Goal: Task Accomplishment & Management: Complete application form

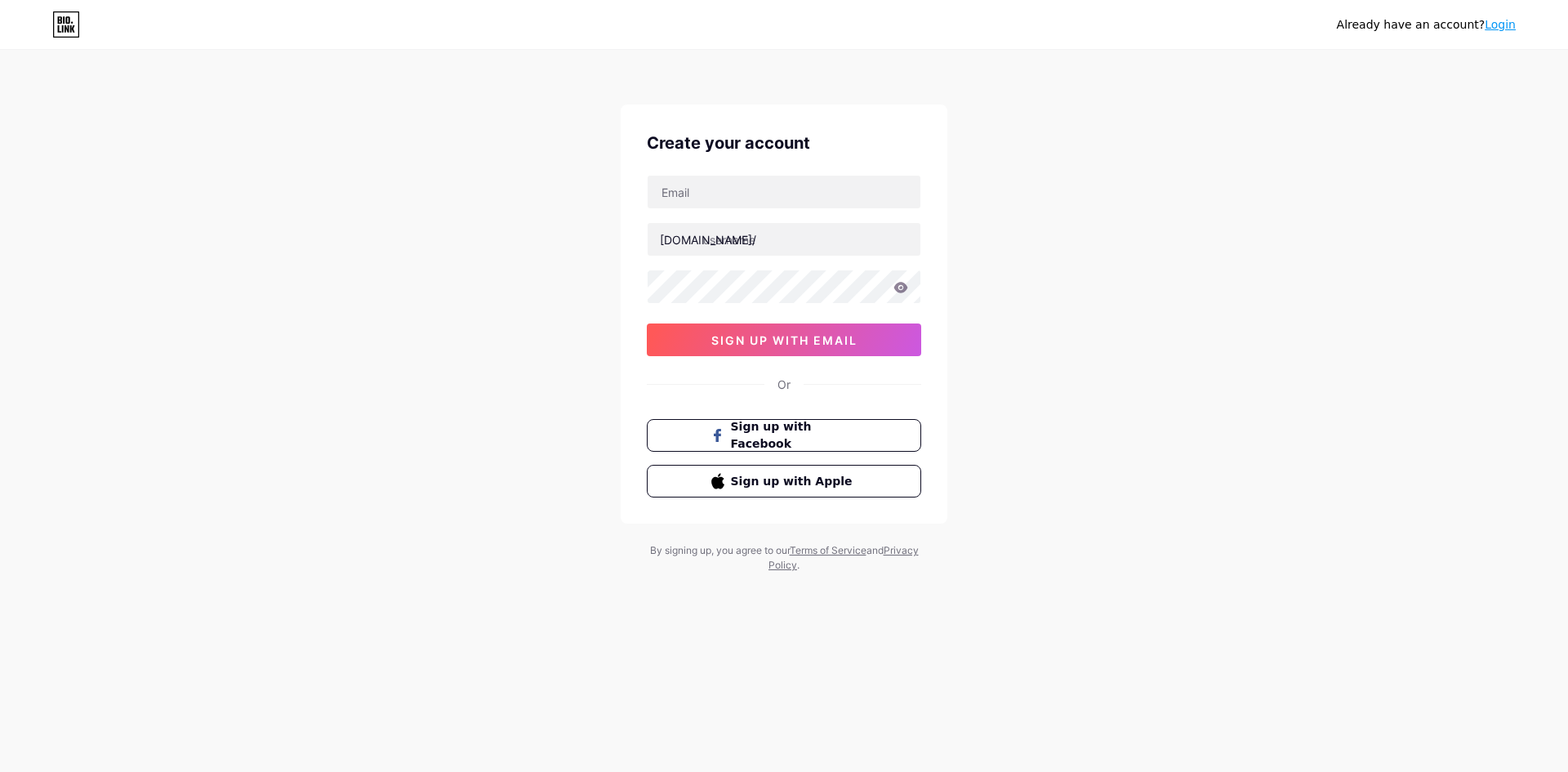
click at [745, 189] on input "text" at bounding box center [784, 192] width 273 height 33
click at [722, 211] on div "bio.link/ sign up with email" at bounding box center [784, 265] width 275 height 181
click at [739, 193] on input "text" at bounding box center [784, 192] width 273 height 33
paste input "asustotopalingcuan"
type input "asustotopalingcuan"
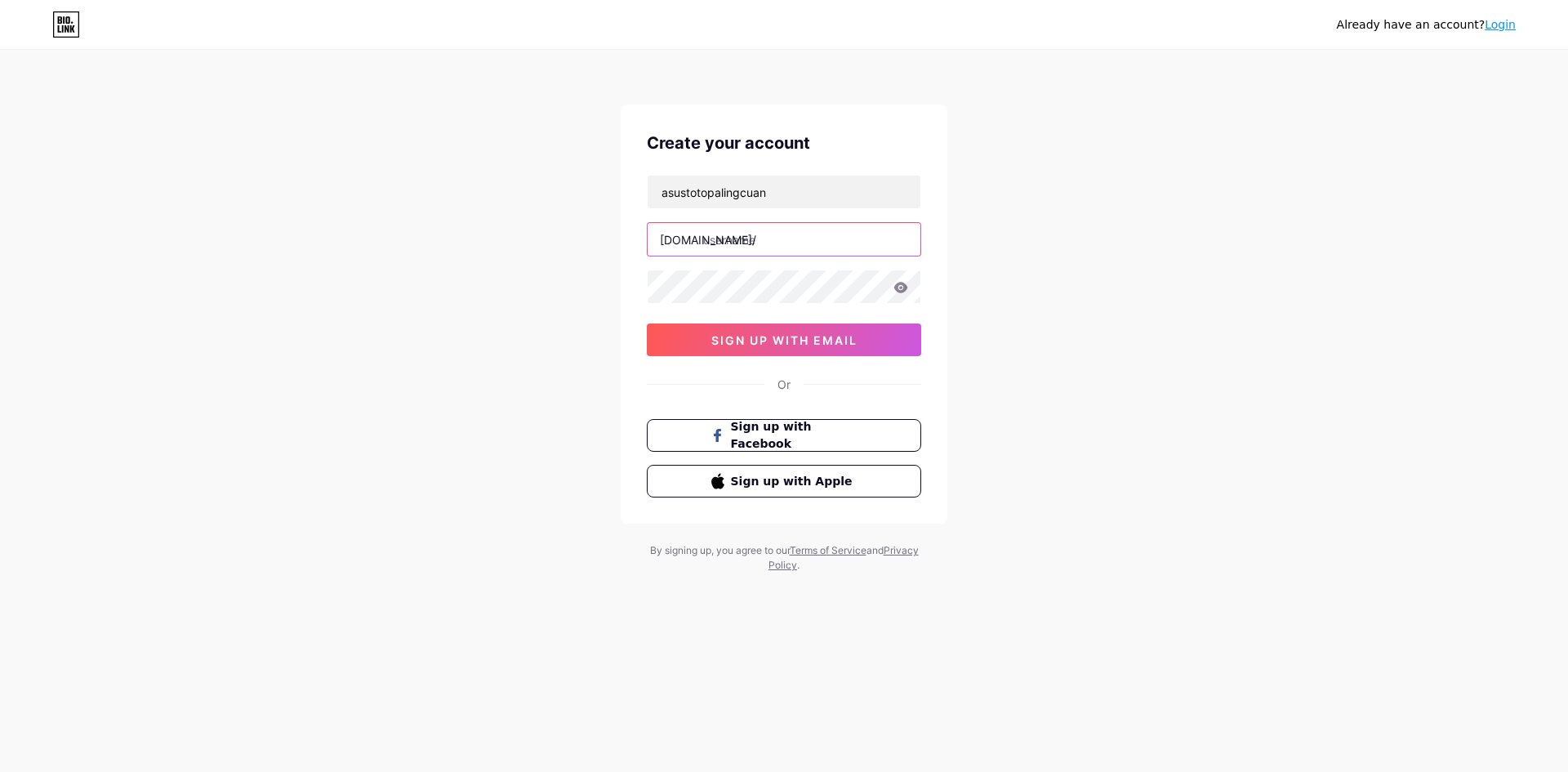
click at [751, 245] on input "text" at bounding box center [784, 240] width 273 height 33
click at [776, 191] on input "text" at bounding box center [784, 192] width 273 height 33
paste input "[EMAIL_ADDRESS][DOMAIN_NAME]"
type input "[EMAIL_ADDRESS][DOMAIN_NAME]"
click at [767, 248] on input "text" at bounding box center [784, 240] width 273 height 33
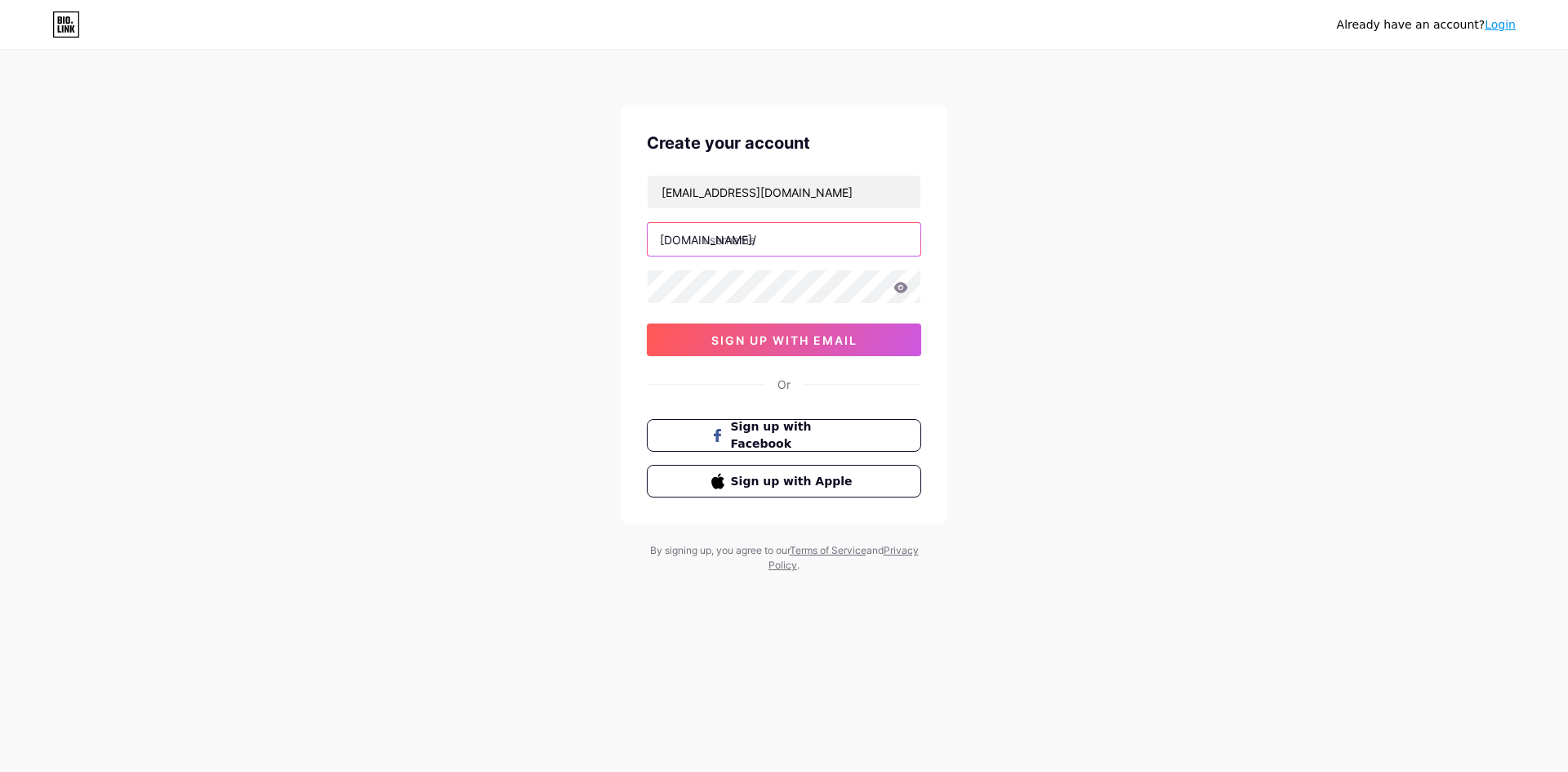
click at [771, 255] on input "text" at bounding box center [784, 240] width 273 height 33
paste input "asustotopalingcuan"
type input "asustotopalingcuan"
click at [801, 342] on span "sign up with email" at bounding box center [784, 340] width 146 height 14
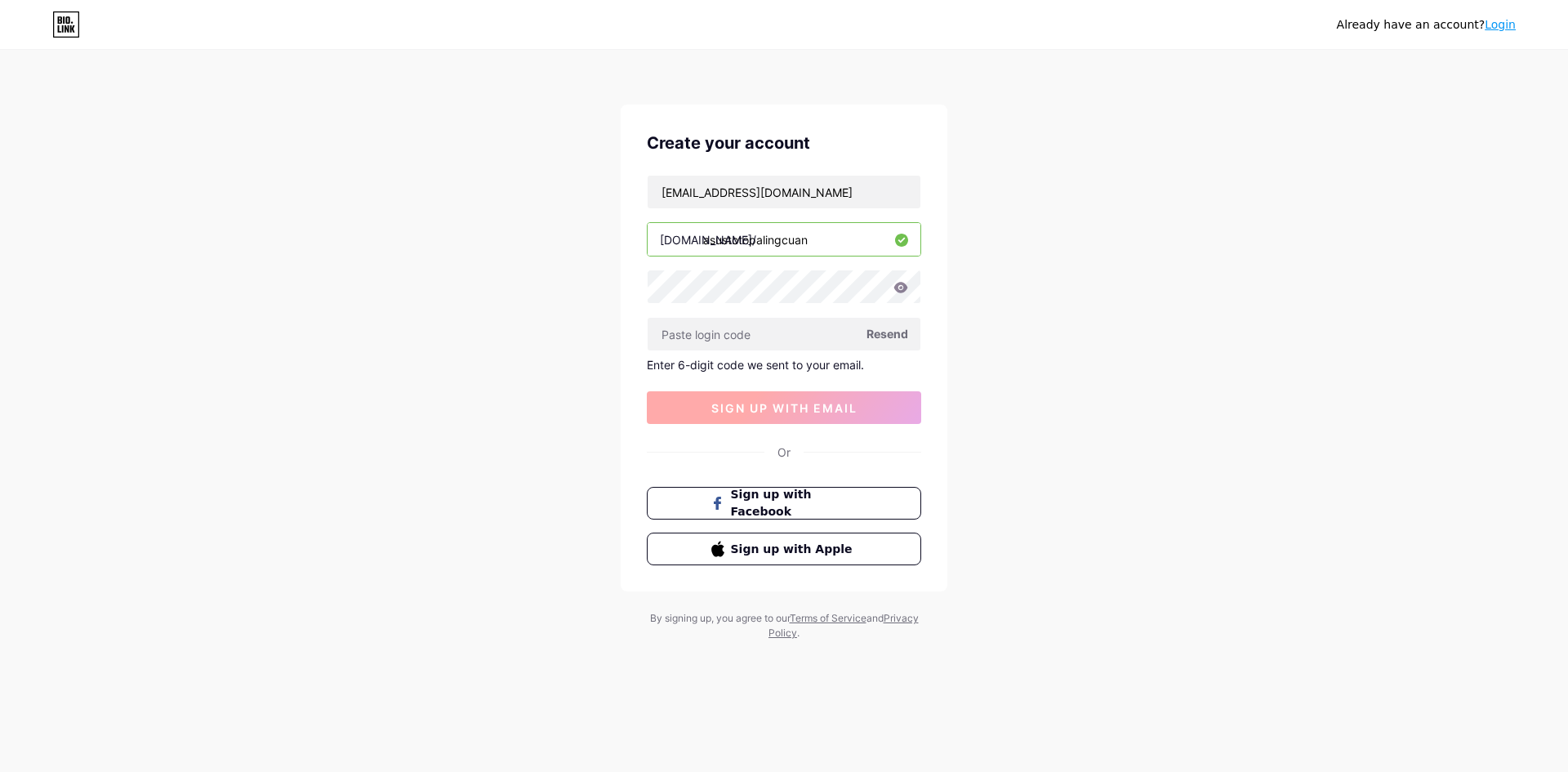
click at [801, 342] on input "text" at bounding box center [784, 334] width 273 height 33
type input "murah123"
click at [834, 402] on span "sign up with email" at bounding box center [784, 408] width 146 height 14
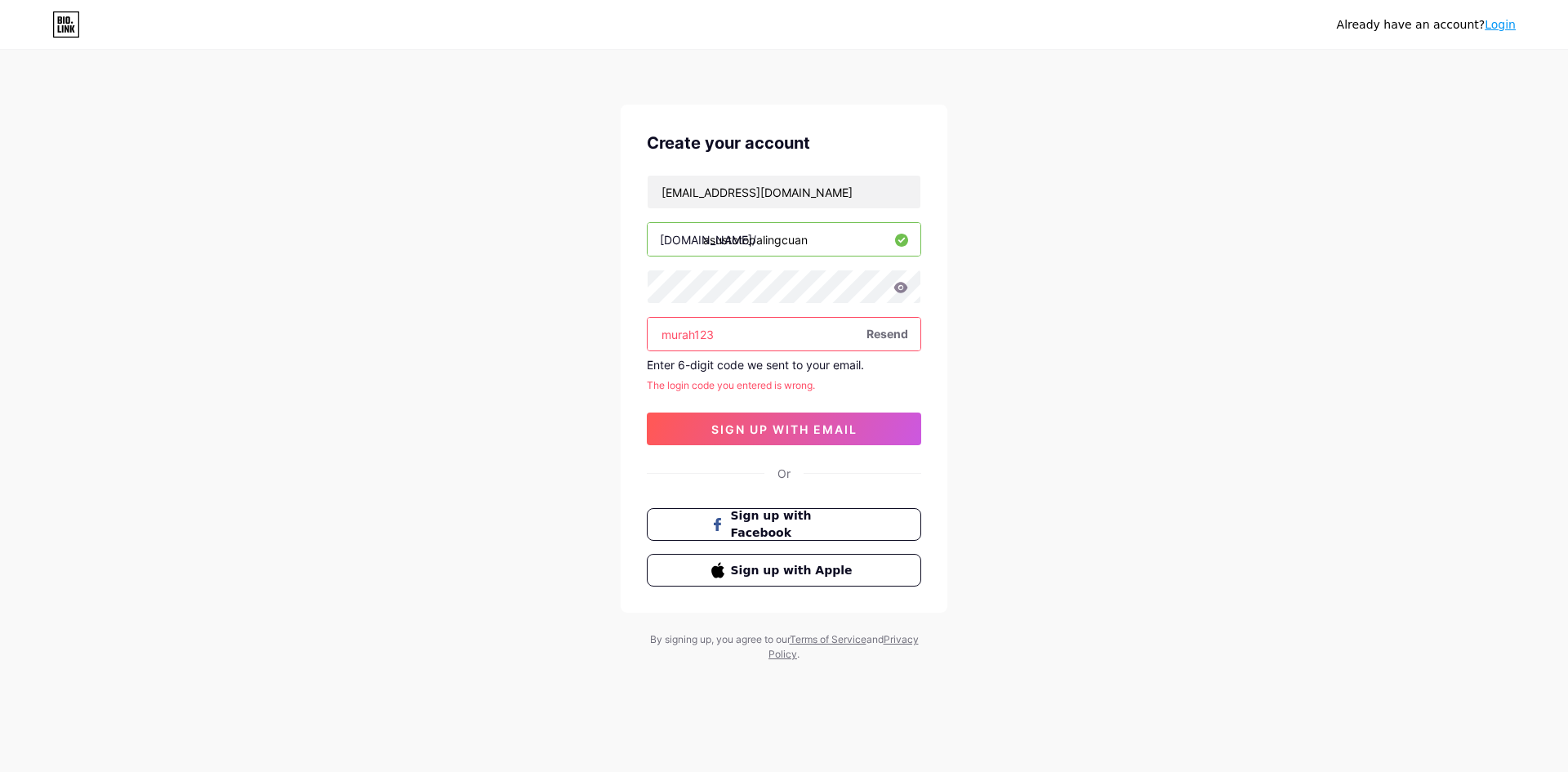
click at [904, 289] on icon at bounding box center [901, 287] width 14 height 10
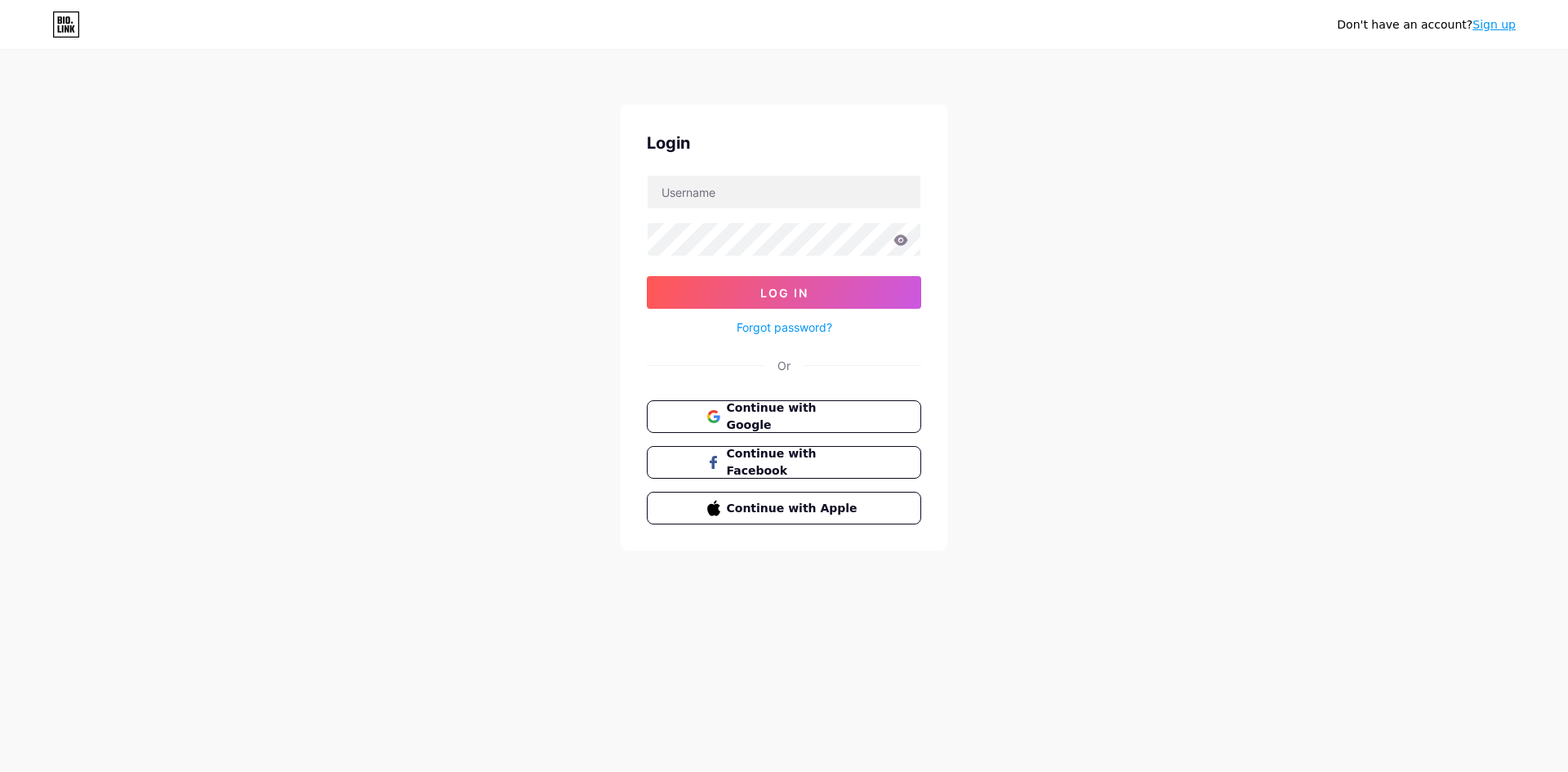
click at [753, 209] on form "Log In Forgot password?" at bounding box center [784, 256] width 275 height 163
click at [730, 203] on input "text" at bounding box center [784, 192] width 273 height 33
click at [757, 199] on input "text" at bounding box center [784, 192] width 273 height 33
paste input "[EMAIL_ADDRESS][DOMAIN_NAME]"
type input "[EMAIL_ADDRESS][DOMAIN_NAME]"
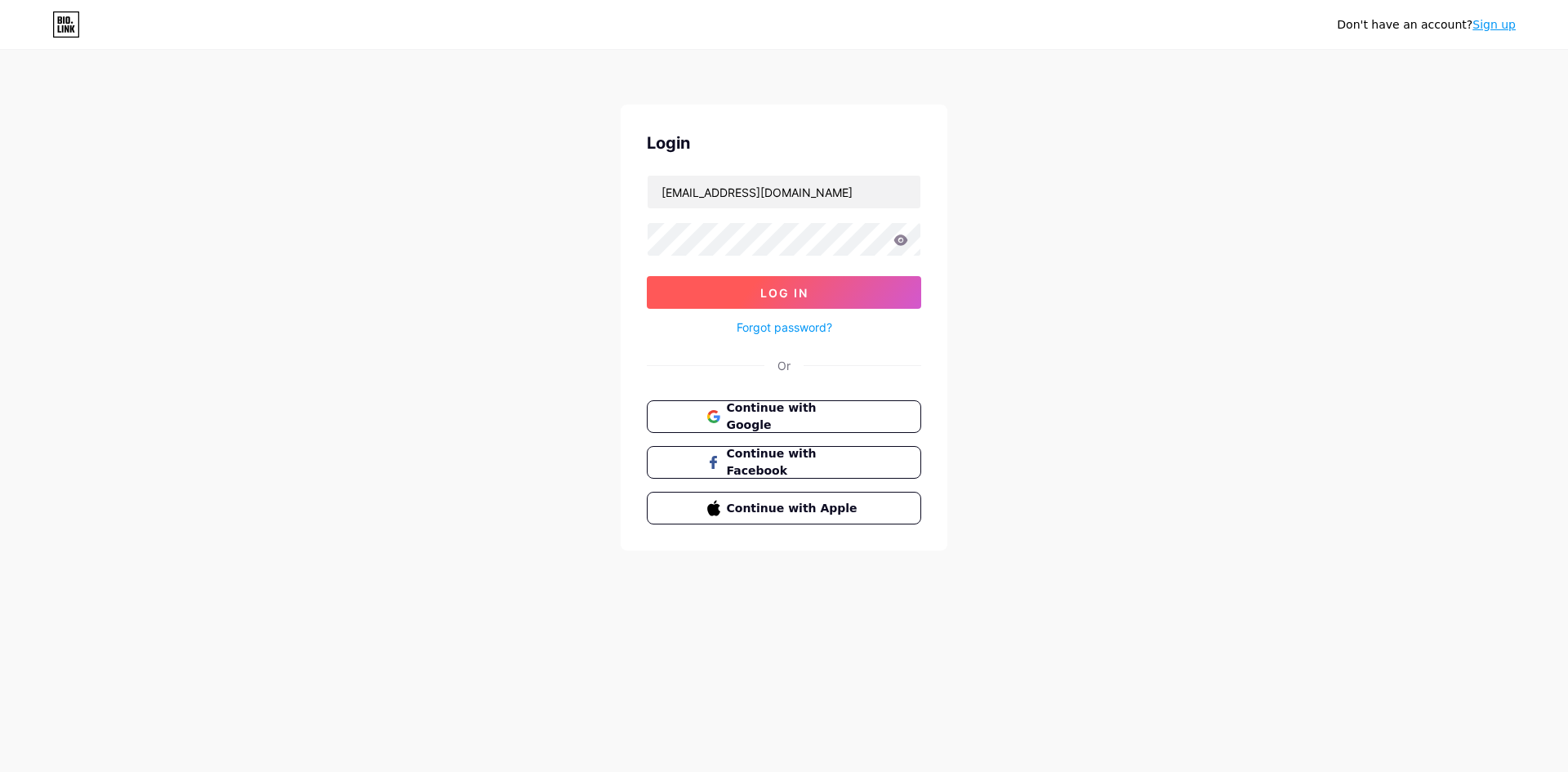
click at [799, 288] on span "Log In" at bounding box center [784, 293] width 48 height 14
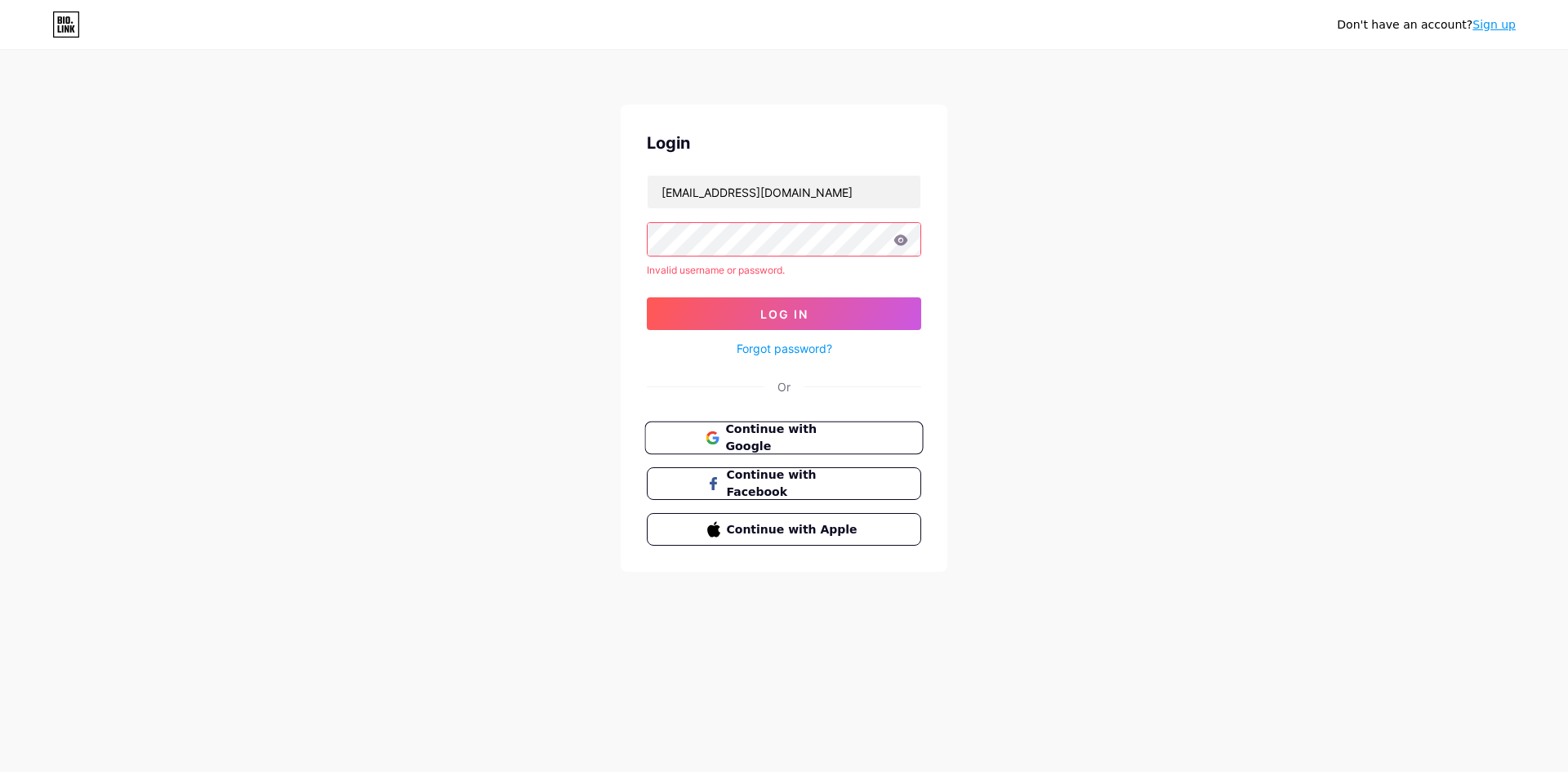
click at [807, 435] on span "Continue with Google" at bounding box center [793, 437] width 136 height 35
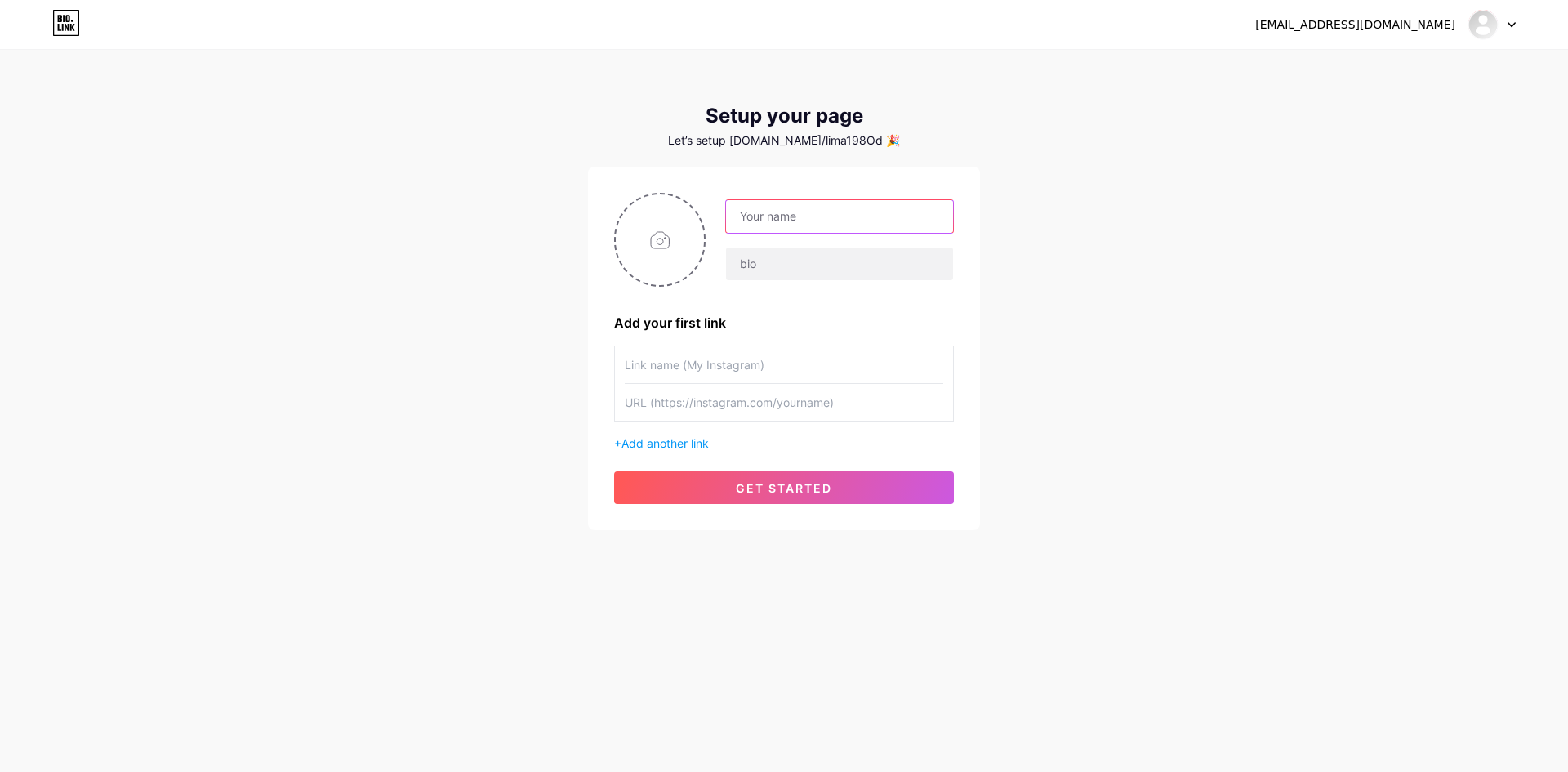
click at [771, 223] on input "text" at bounding box center [839, 217] width 227 height 33
click at [800, 226] on input "text" at bounding box center [839, 217] width 227 height 33
paste input "asustotopalingcuan"
type input "asustotopalingcuan"
click at [642, 246] on input "file" at bounding box center [659, 240] width 88 height 91
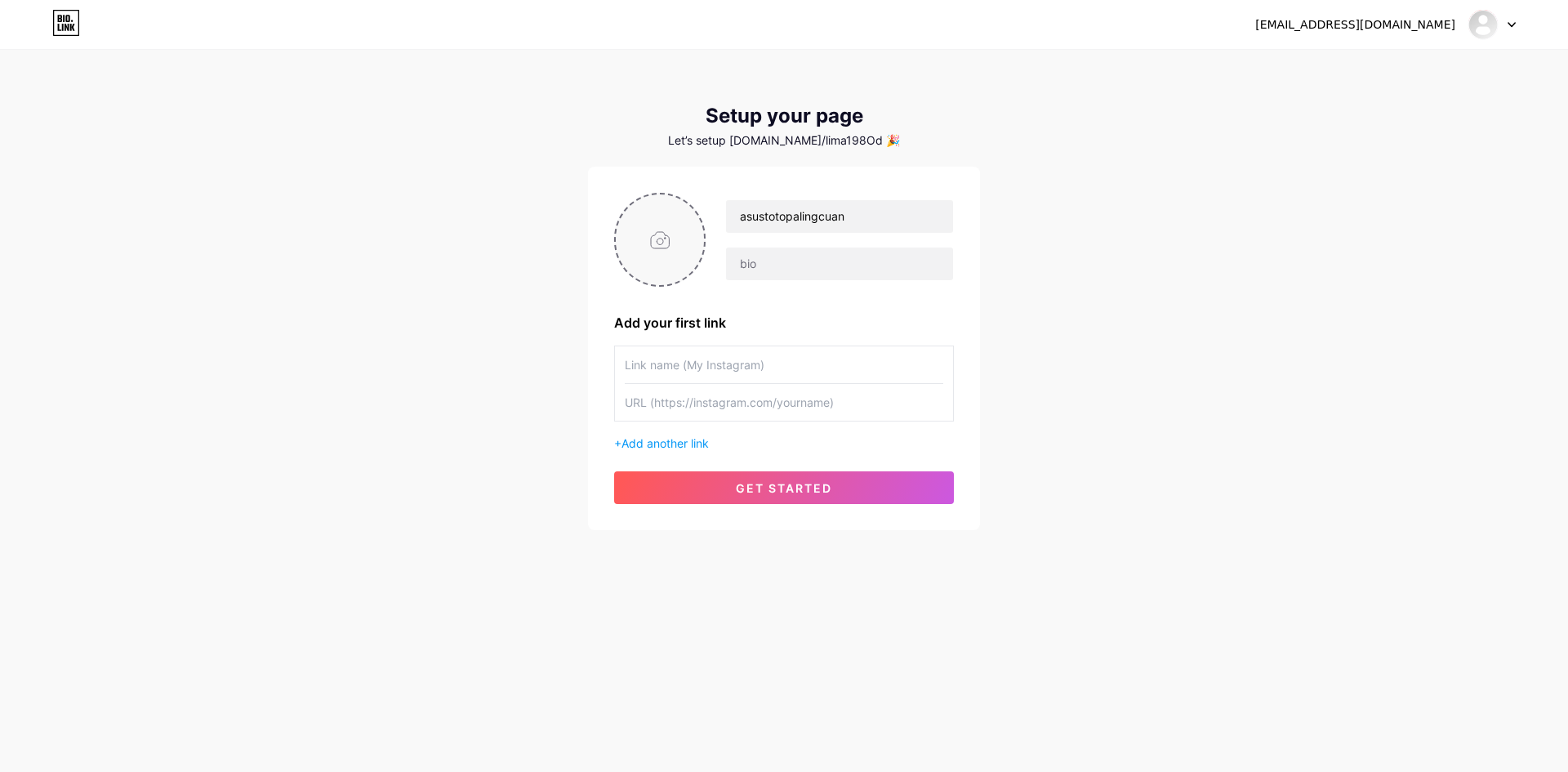
type input "C:\fakepath\asus_pp.png"
click at [757, 371] on input "text" at bounding box center [784, 365] width 318 height 37
type input "LOGIN ASUSTOTO"
click at [778, 386] on input "text" at bounding box center [784, 401] width 318 height 37
click at [732, 395] on input "text" at bounding box center [784, 401] width 318 height 37
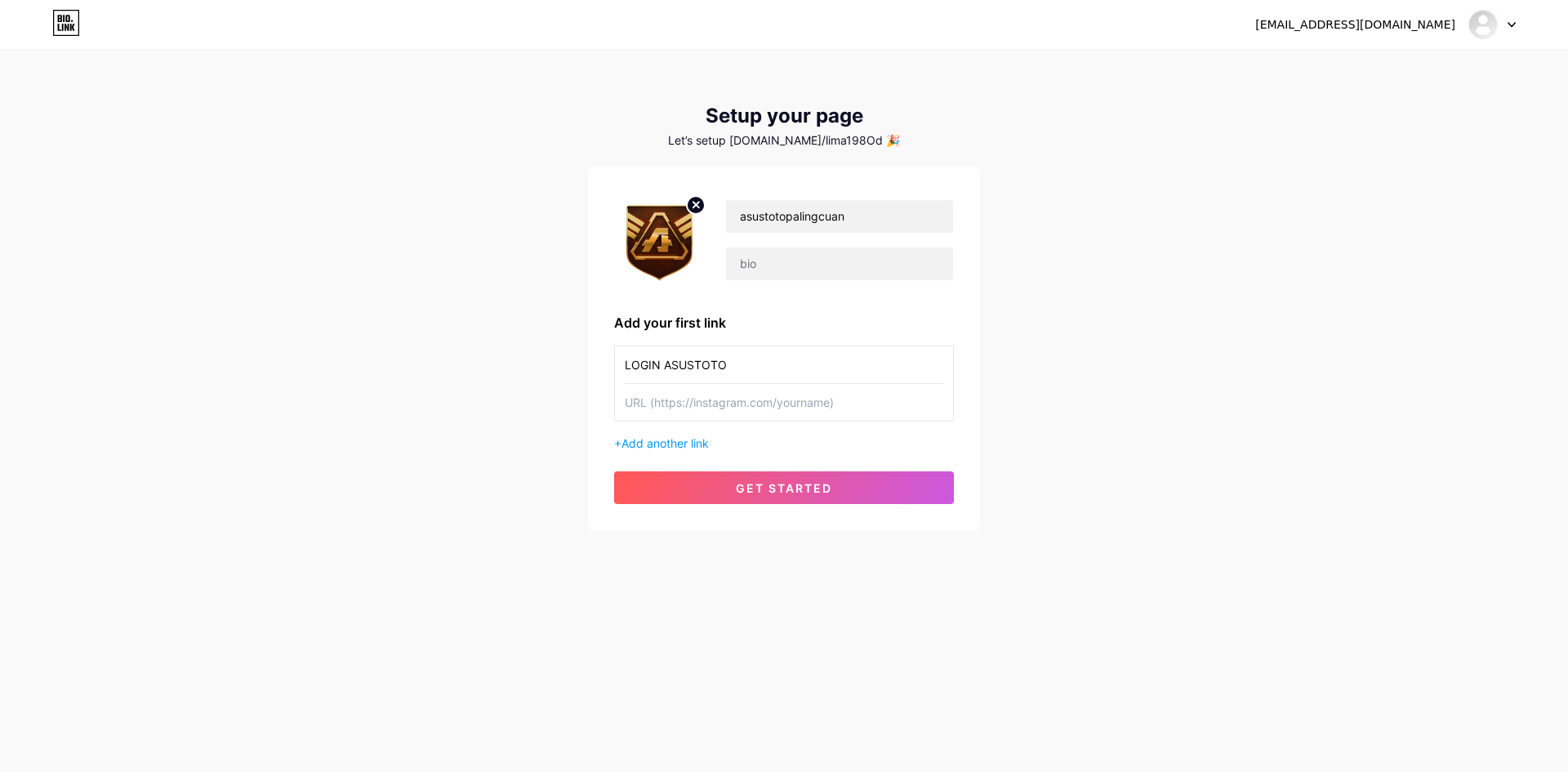
paste input "[URL][DOMAIN_NAME]"
type input "[URL][DOMAIN_NAME]"
click at [813, 484] on span "get started" at bounding box center [784, 488] width 97 height 14
click at [729, 491] on button "get started" at bounding box center [784, 488] width 340 height 33
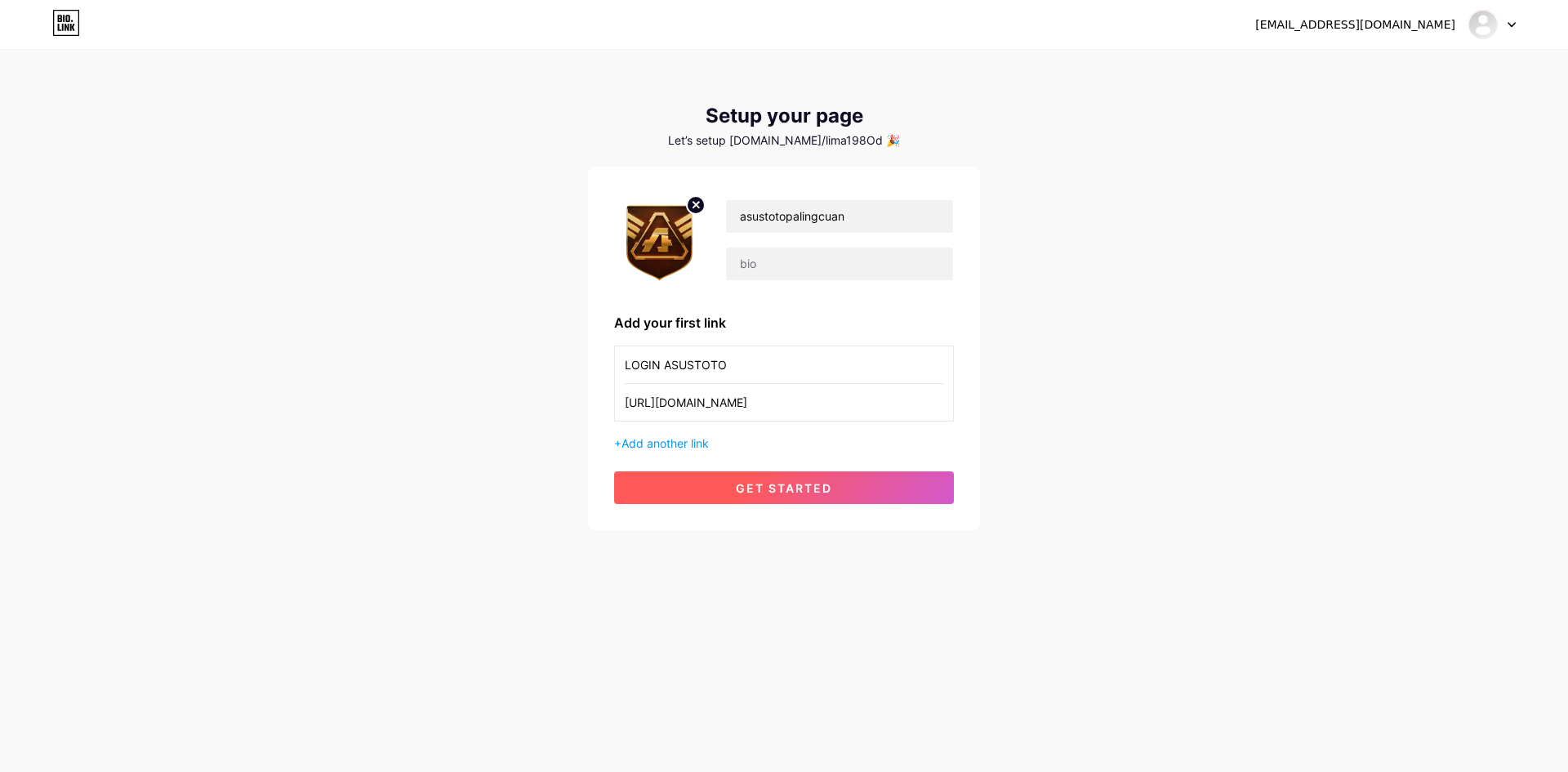
click at [823, 494] on span "get started" at bounding box center [784, 488] width 97 height 14
click at [787, 488] on span "get started" at bounding box center [784, 488] width 97 height 14
click at [784, 367] on input "LOGIN ASUSTOTO" at bounding box center [784, 365] width 318 height 37
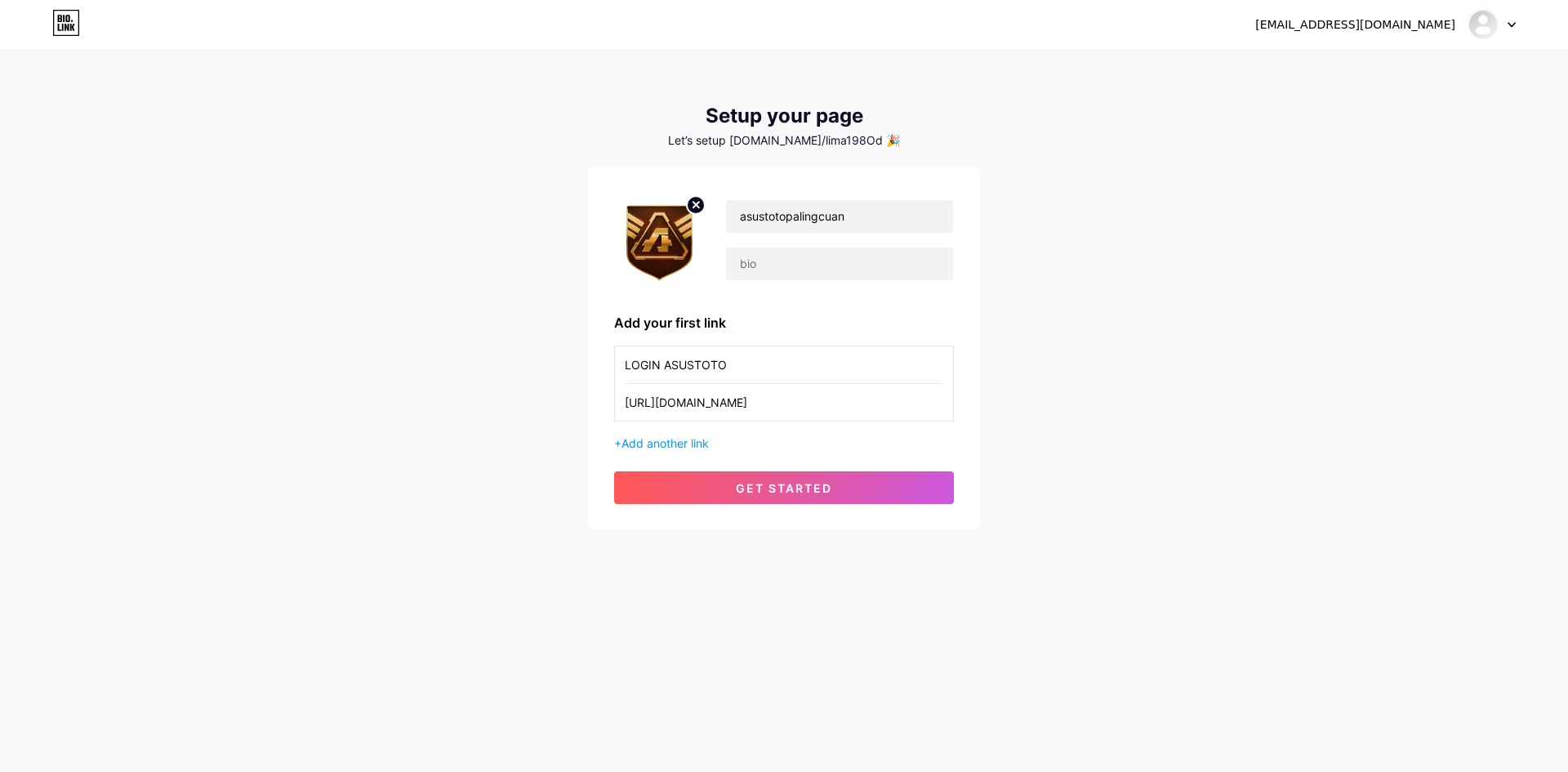
click at [784, 367] on input "LOGIN ASUSTOTO" at bounding box center [784, 365] width 318 height 37
click at [870, 228] on input "asustotopalingcuan" at bounding box center [839, 217] width 227 height 33
click at [743, 353] on input "LOGIN ASUSTOTO" at bounding box center [784, 365] width 318 height 37
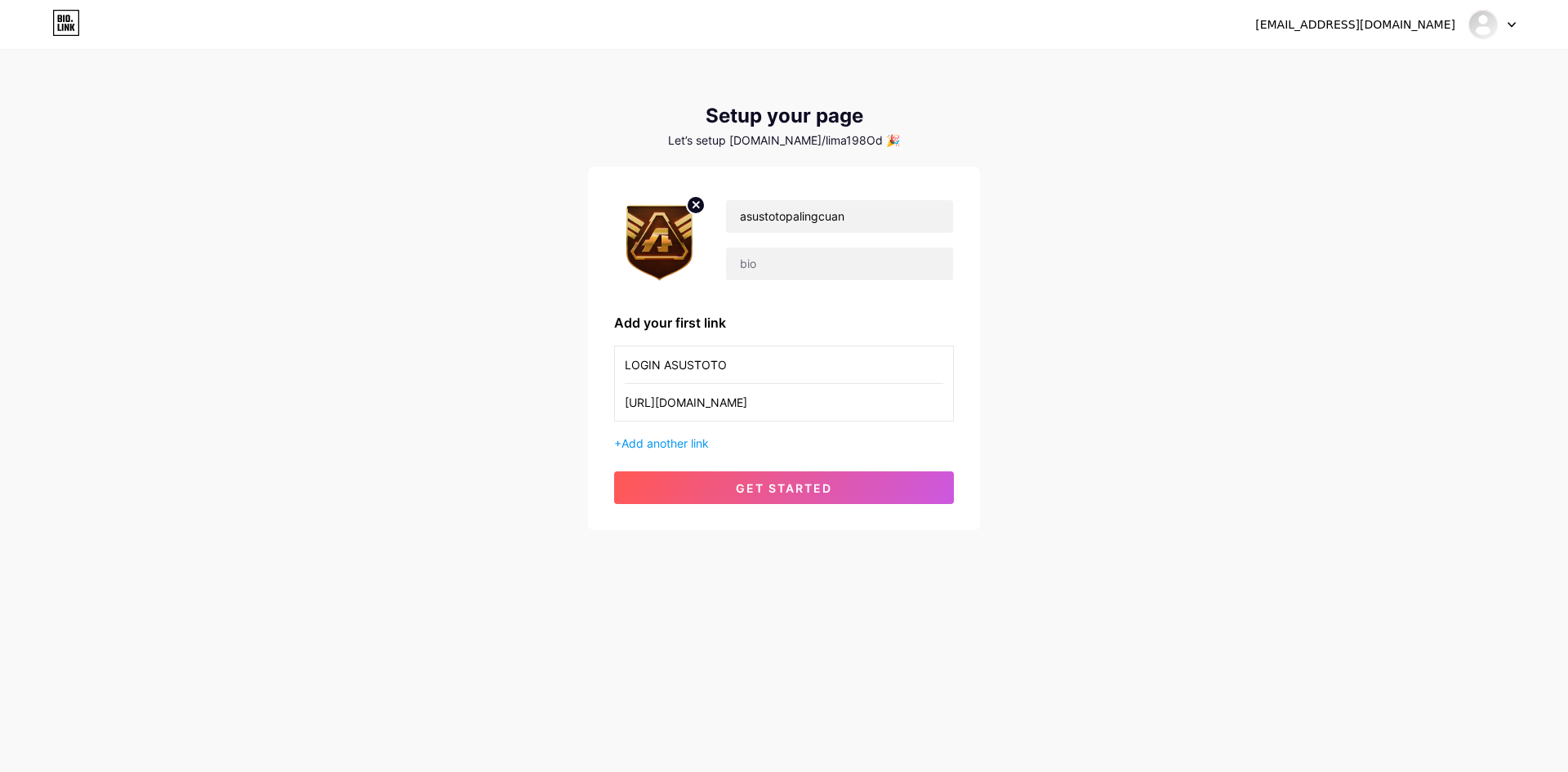
paste input "asustotopalingcuan"
click at [745, 366] on input "LOGIN ASUSTOTOasustotopalingcuan" at bounding box center [784, 365] width 318 height 37
paste input "text"
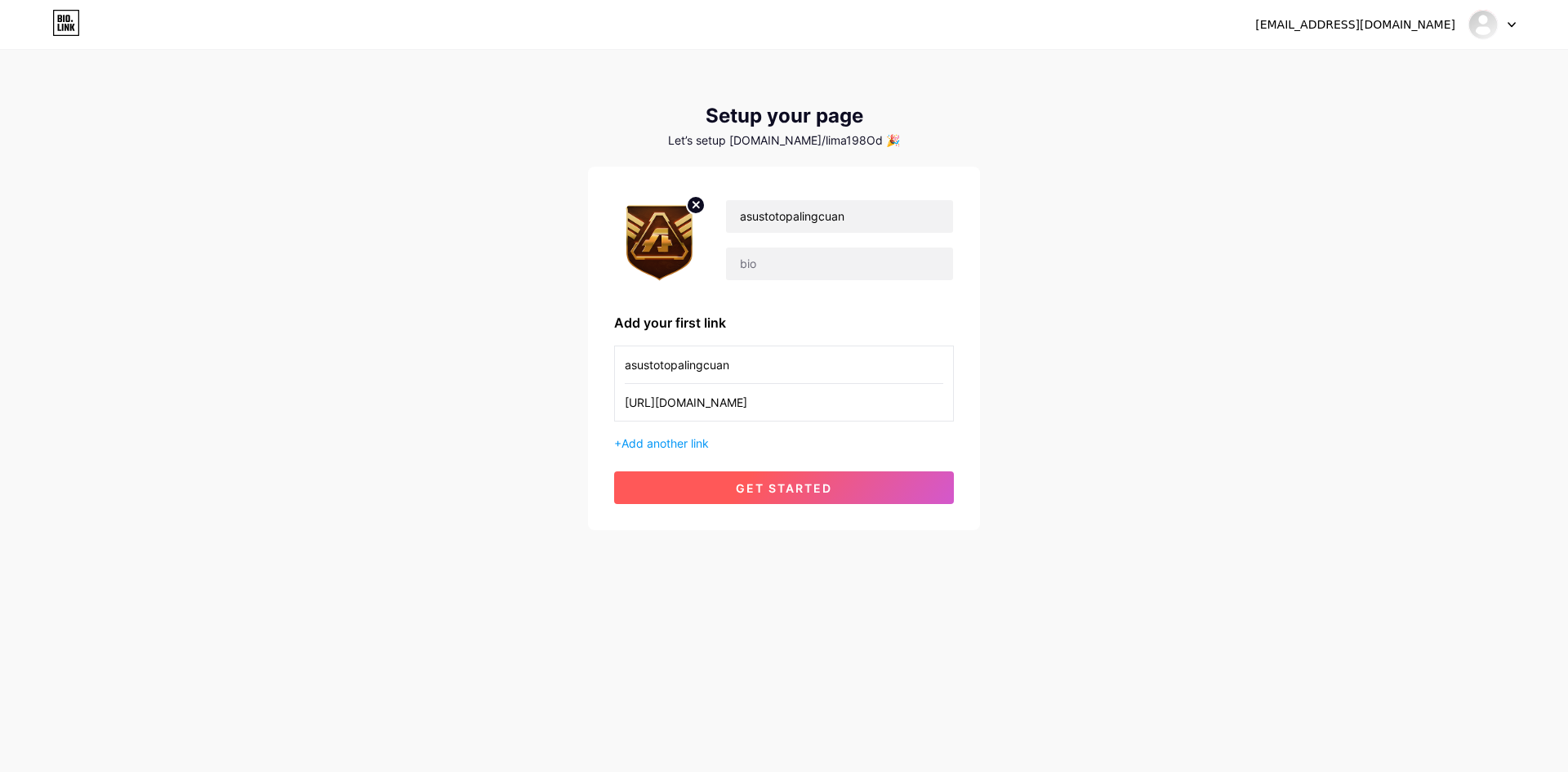
type input "asustotopalingcuan"
click at [811, 478] on button "get started" at bounding box center [784, 488] width 340 height 33
click at [791, 502] on button "get started" at bounding box center [784, 488] width 340 height 33
click at [793, 498] on button "get started" at bounding box center [784, 488] width 340 height 33
click at [775, 494] on button "get started" at bounding box center [784, 488] width 340 height 33
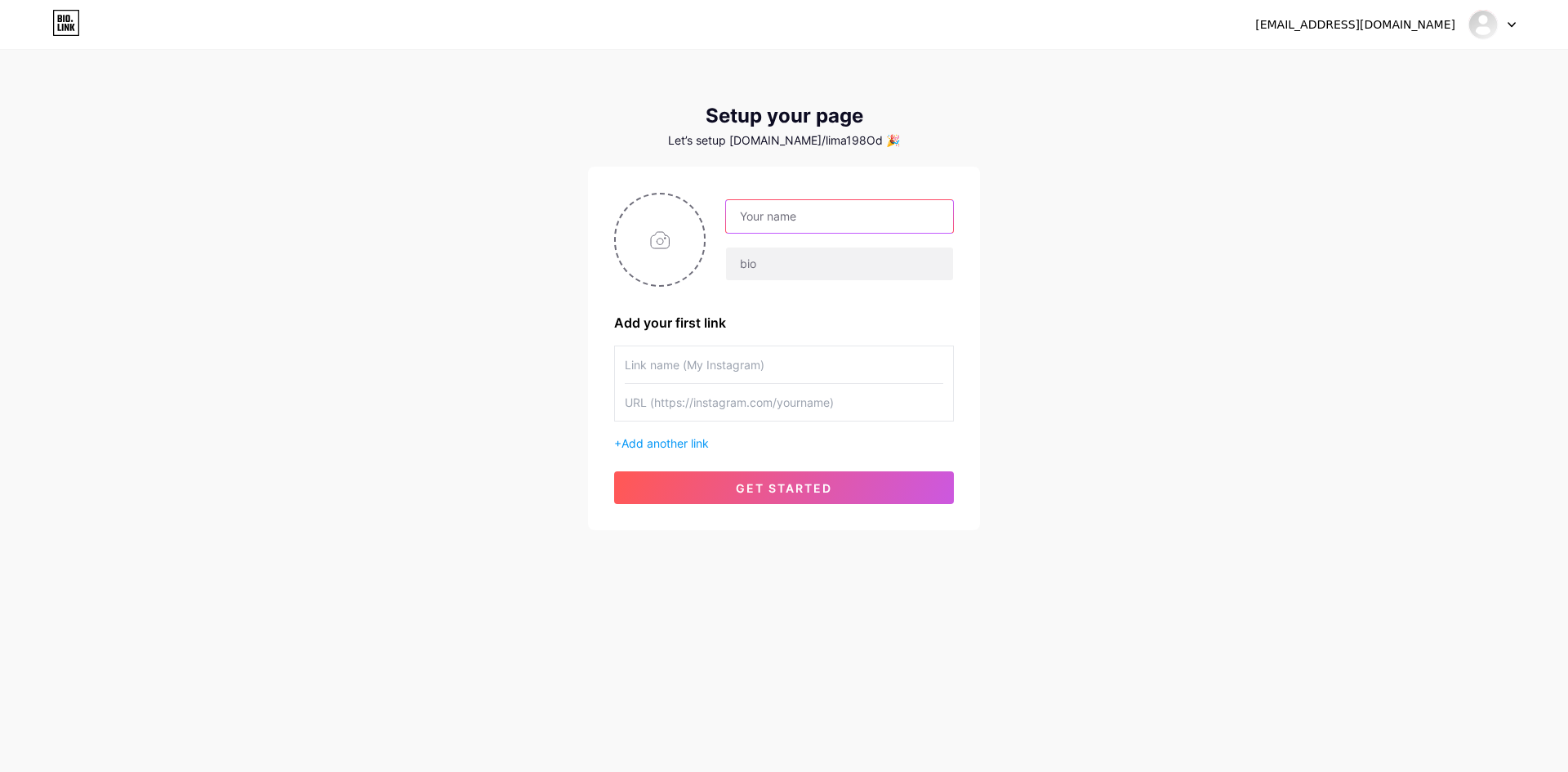
click at [813, 229] on input "text" at bounding box center [839, 217] width 227 height 33
click at [839, 229] on input "text" at bounding box center [839, 217] width 227 height 33
paste input "asustotopalingcuan"
type input "asustotopalingcuan"
click at [666, 357] on input "text" at bounding box center [784, 365] width 318 height 37
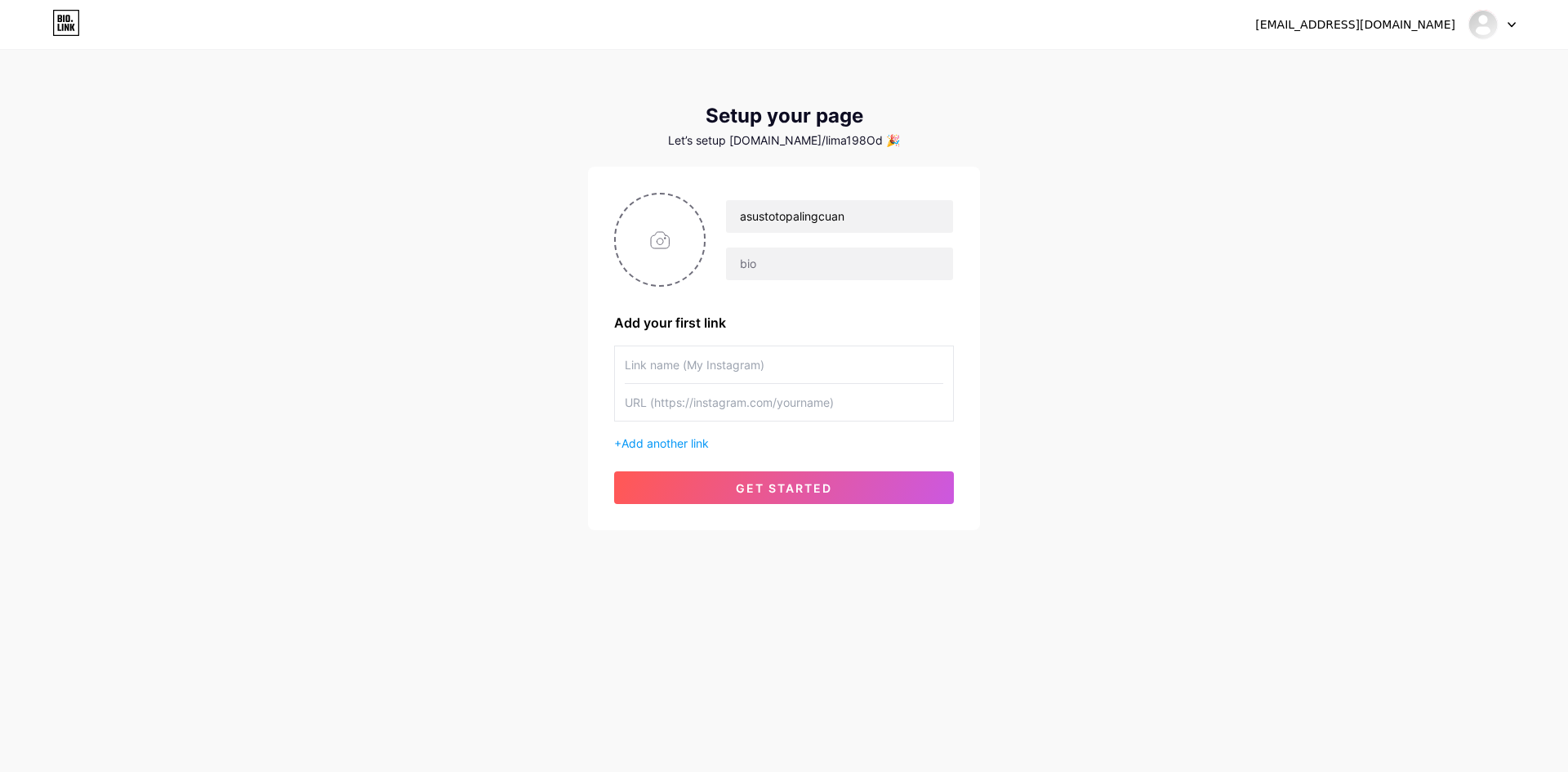
paste input "asustotopalingcuan"
type input "asustotopalingcuan"
click at [658, 247] on input "file" at bounding box center [659, 240] width 88 height 91
type input "C:\fakepath\asus_pp.png"
click at [705, 415] on input "text" at bounding box center [784, 401] width 318 height 37
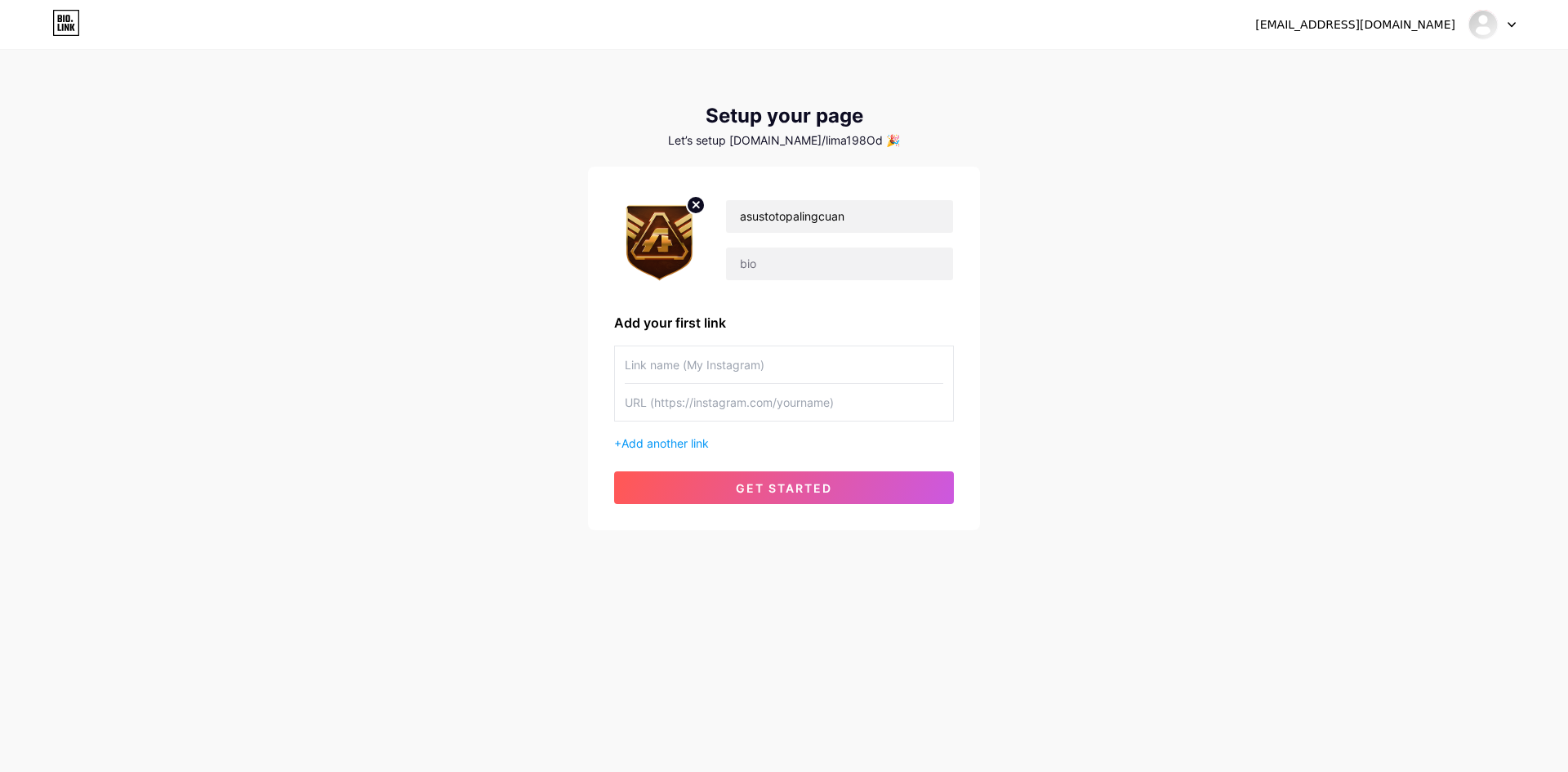
click at [758, 359] on input "text" at bounding box center [784, 365] width 318 height 37
paste input "LOGIN ASUSTOTO"
type input "LOGIN ASUSTOTO"
click at [805, 395] on input "text" at bounding box center [784, 401] width 318 height 37
paste input "[URL][DOMAIN_NAME]"
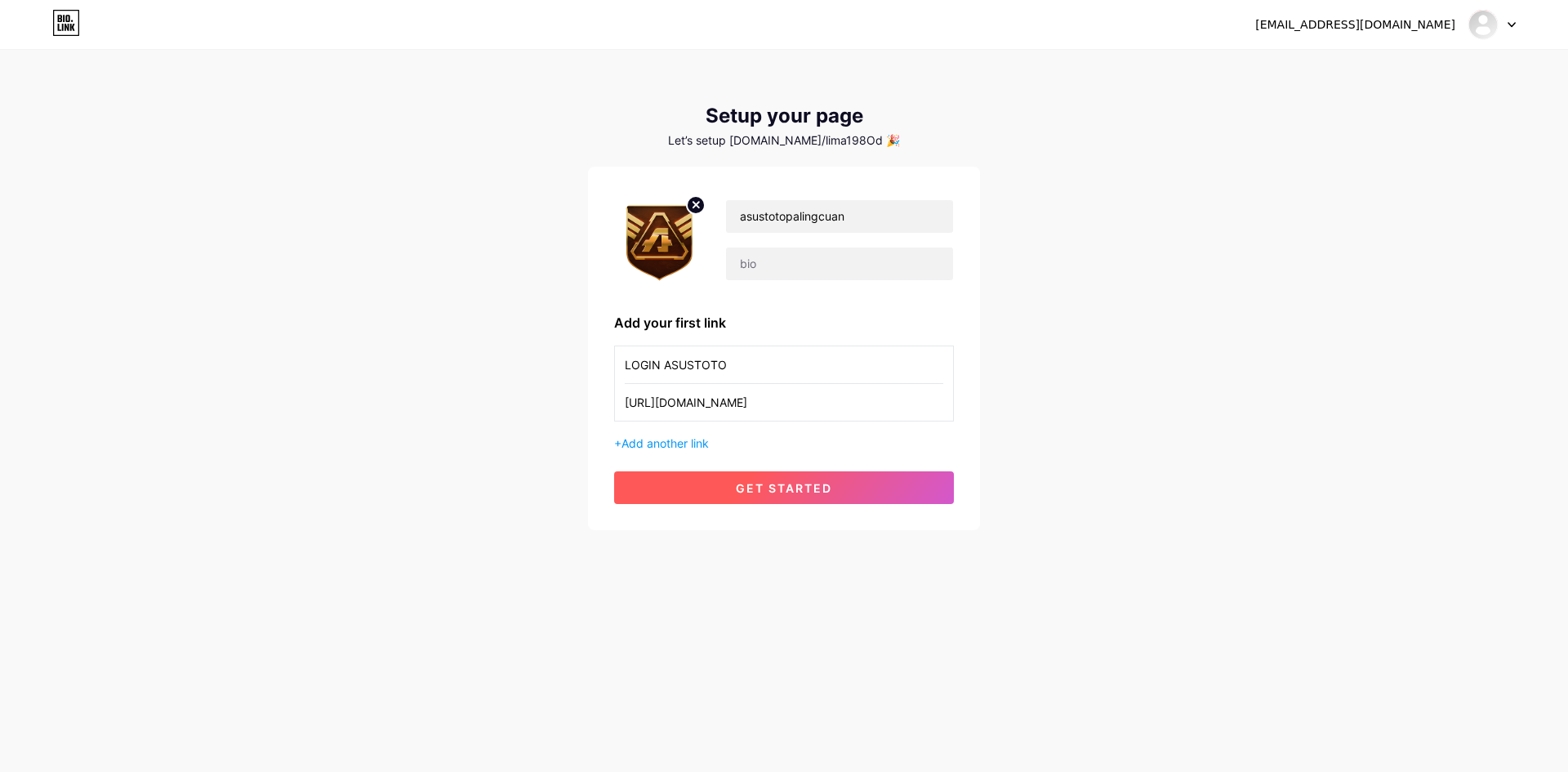
type input "[URL][DOMAIN_NAME]"
click at [765, 478] on button "get started" at bounding box center [784, 488] width 340 height 33
click at [1512, 22] on icon at bounding box center [1512, 25] width 9 height 6
click at [1411, 109] on li "Logout" at bounding box center [1413, 111] width 203 height 45
click at [1365, 108] on li "Logout" at bounding box center [1413, 111] width 203 height 45
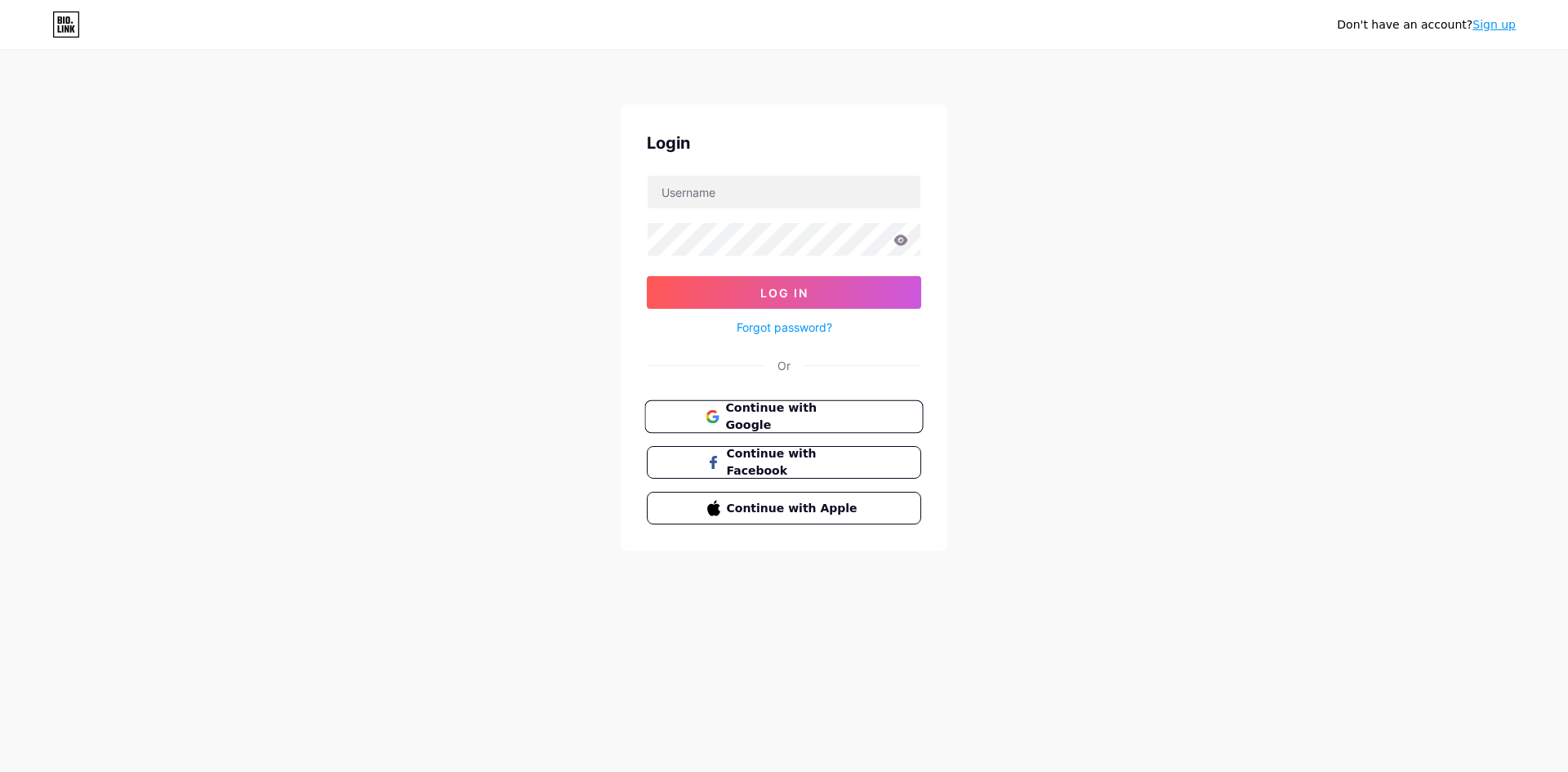
click at [793, 413] on span "Continue with Google" at bounding box center [793, 417] width 136 height 35
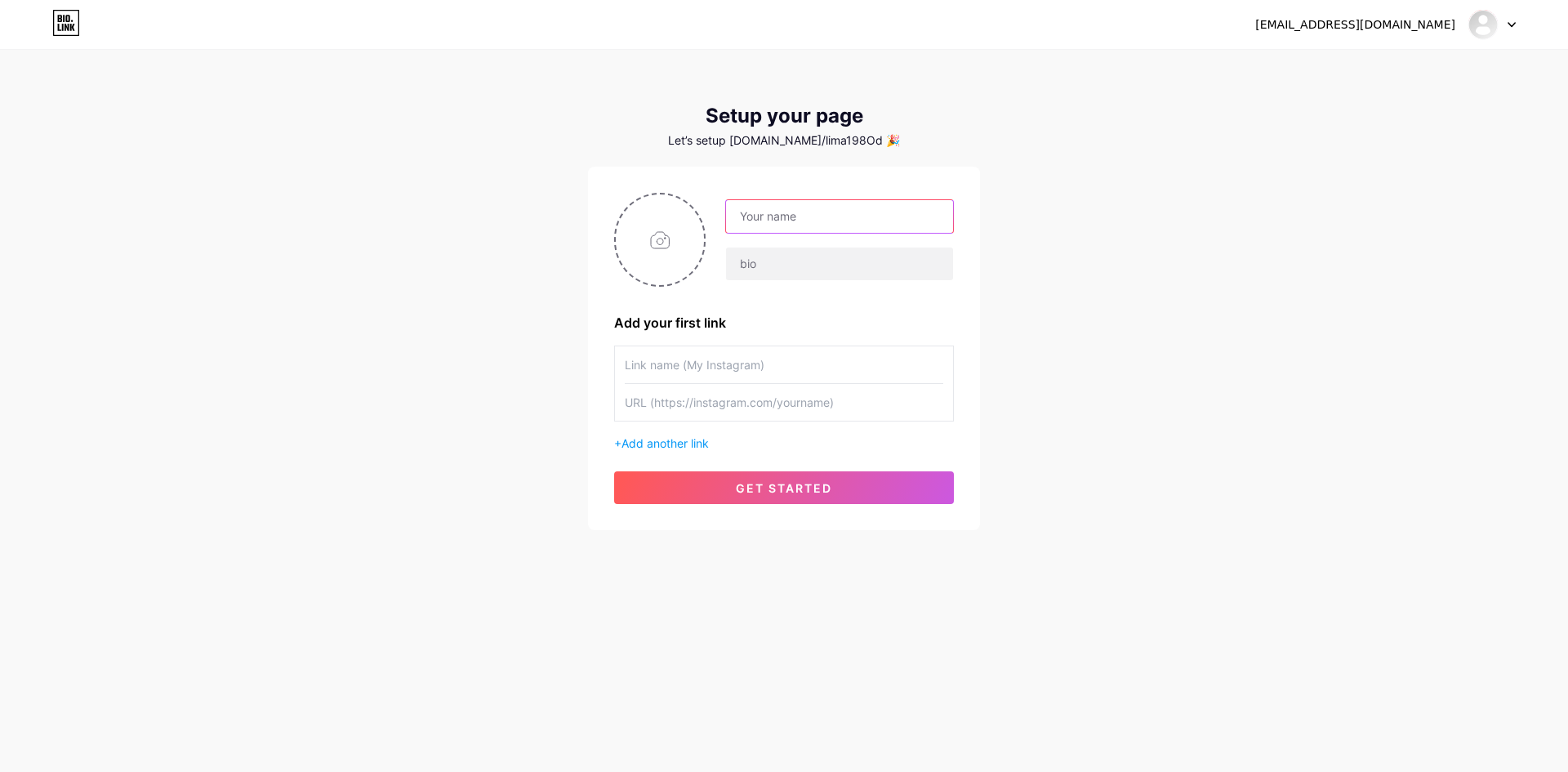
click at [804, 223] on input "text" at bounding box center [839, 217] width 227 height 33
paste input "asustotopalingcuan"
type input "asustotopalingcuan"
click at [669, 254] on input "file" at bounding box center [659, 240] width 88 height 91
type input "C:\fakepath\asus_pp.png"
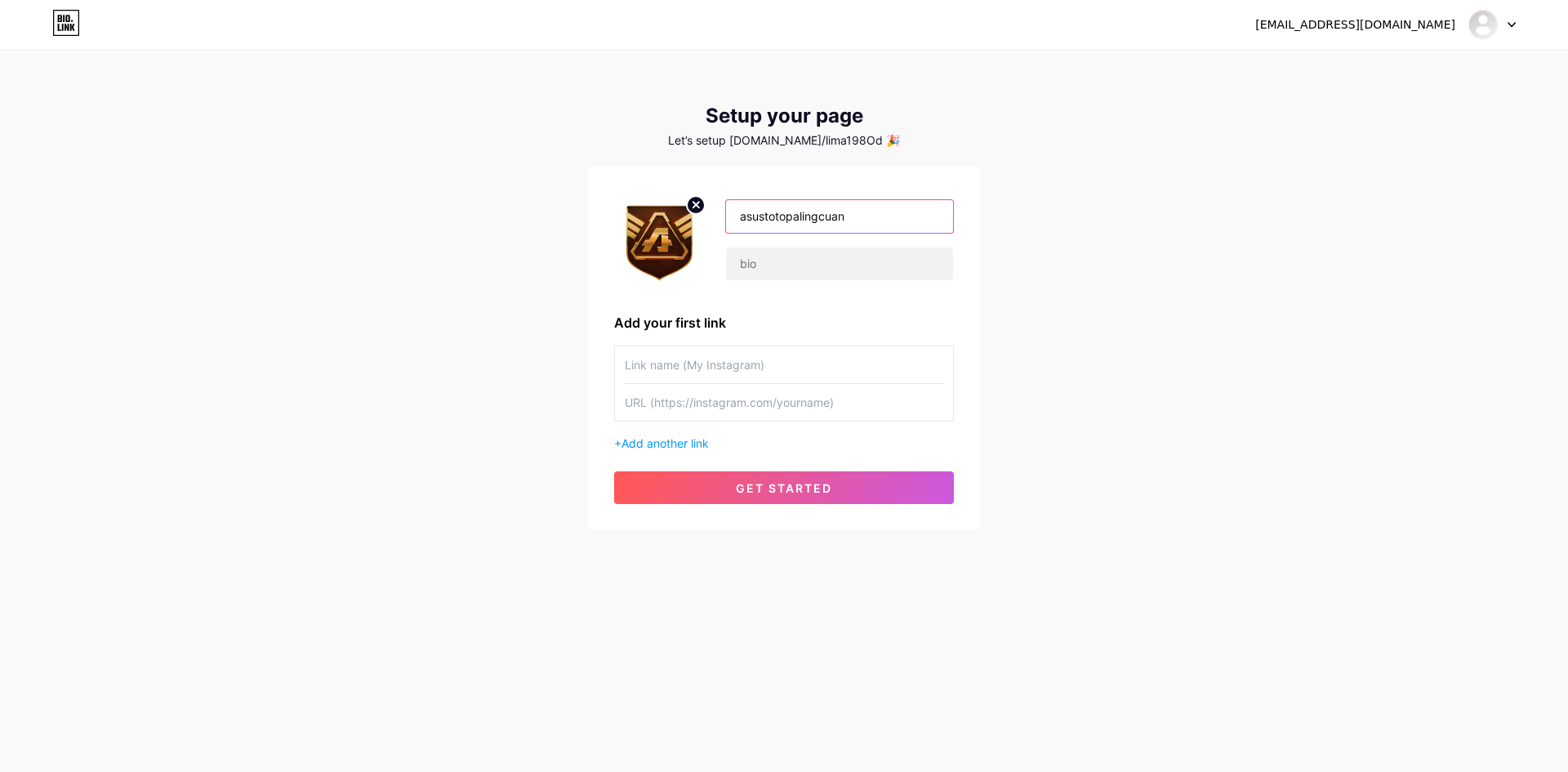
click at [855, 219] on input "asustotopalingcuan" at bounding box center [839, 217] width 227 height 33
click at [724, 361] on input "text" at bounding box center [784, 365] width 318 height 37
paste input "asustotopalingcuan"
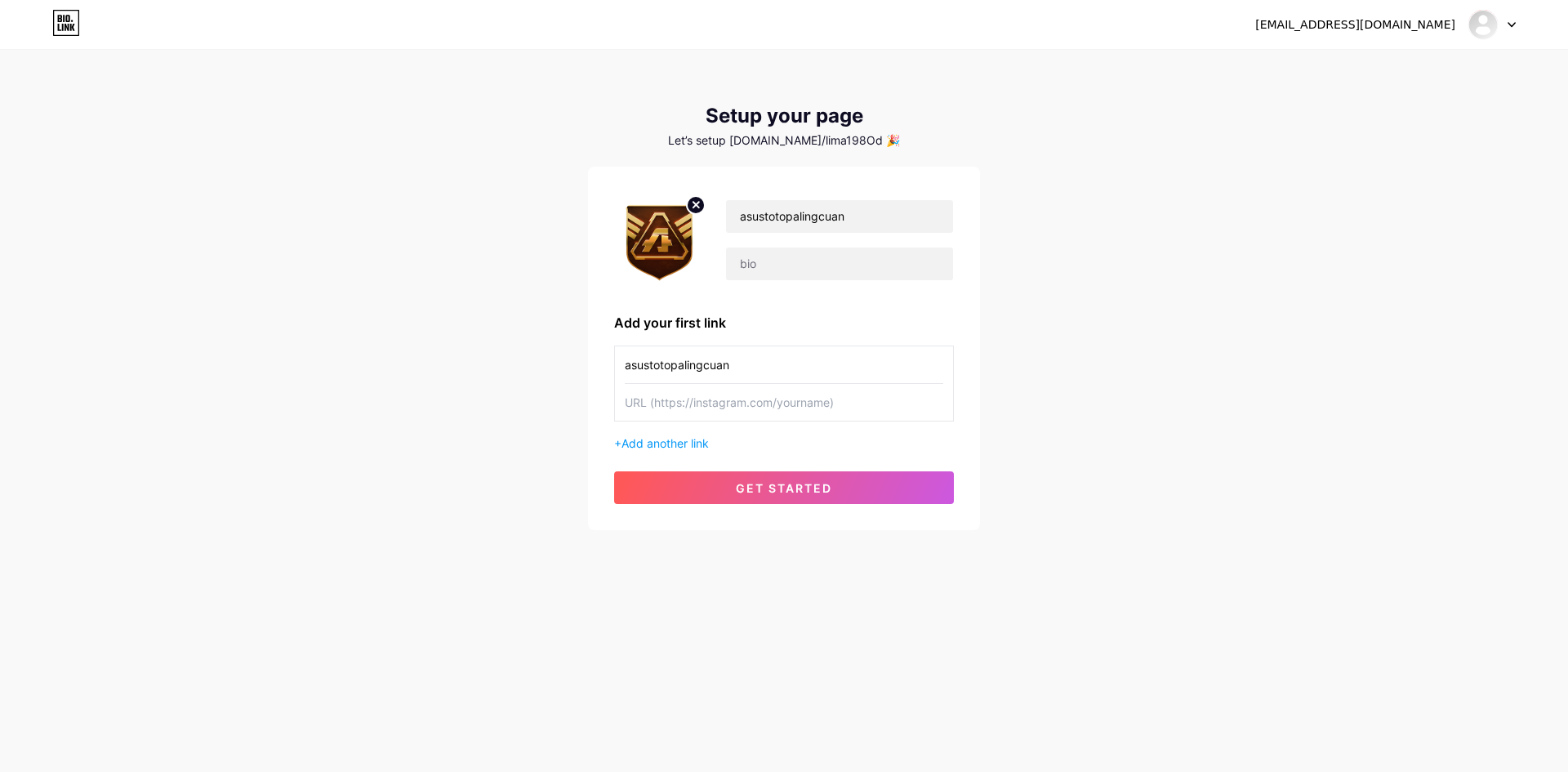
type input "asustotopalingcuan"
click at [745, 401] on input "text" at bounding box center [784, 401] width 318 height 37
paste input "[URL][DOMAIN_NAME]"
type input "[URL][DOMAIN_NAME]"
click at [775, 479] on button "get started" at bounding box center [784, 488] width 340 height 33
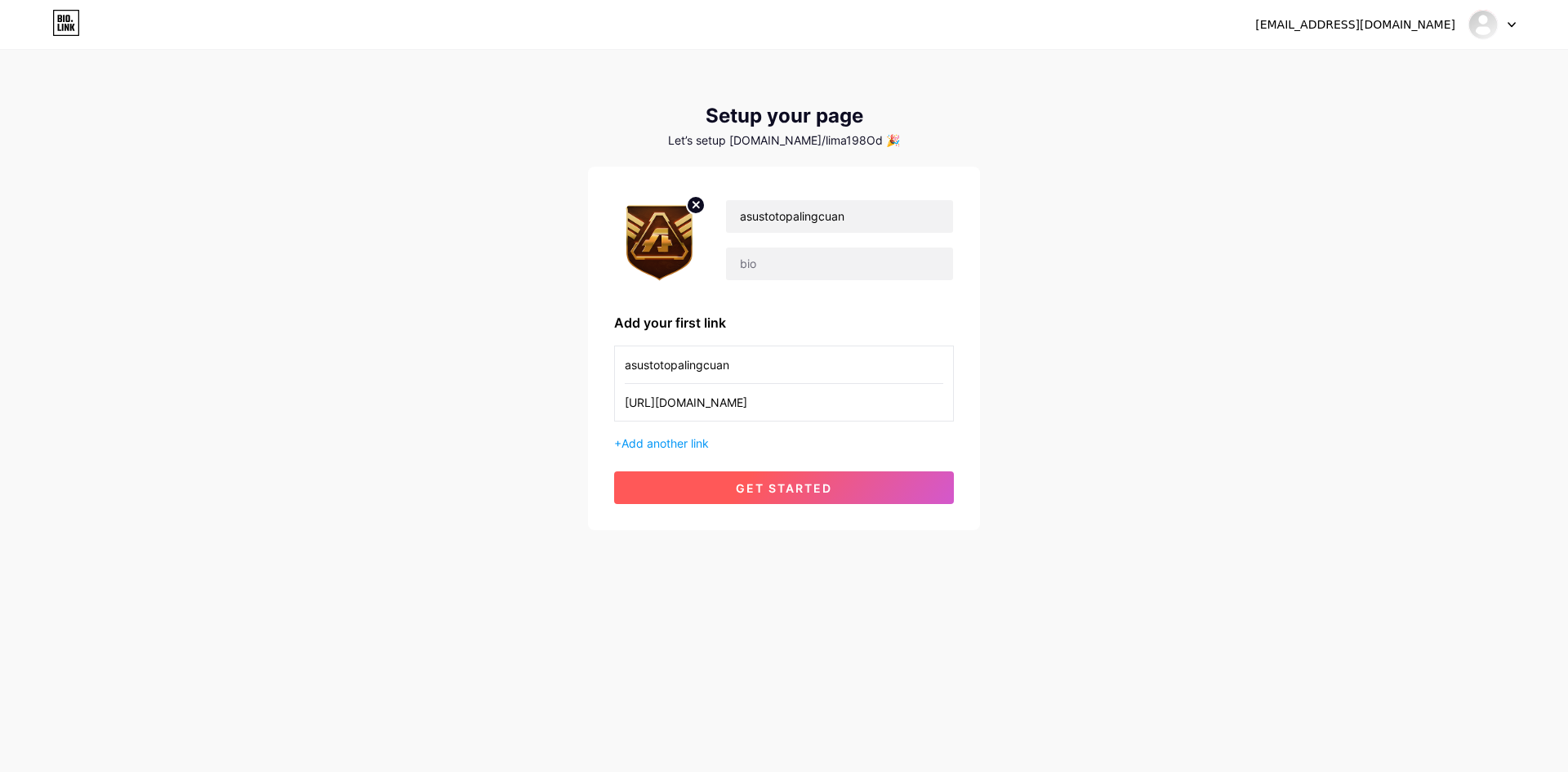
click at [789, 491] on span "get started" at bounding box center [784, 488] width 97 height 14
click at [751, 471] on div "asustotopalingcuan Add your first link asustotopalingcuan [URL][DOMAIN_NAME] + …" at bounding box center [784, 348] width 340 height 312
click at [751, 489] on span "get started" at bounding box center [784, 488] width 97 height 14
